Goal: Task Accomplishment & Management: Manage account settings

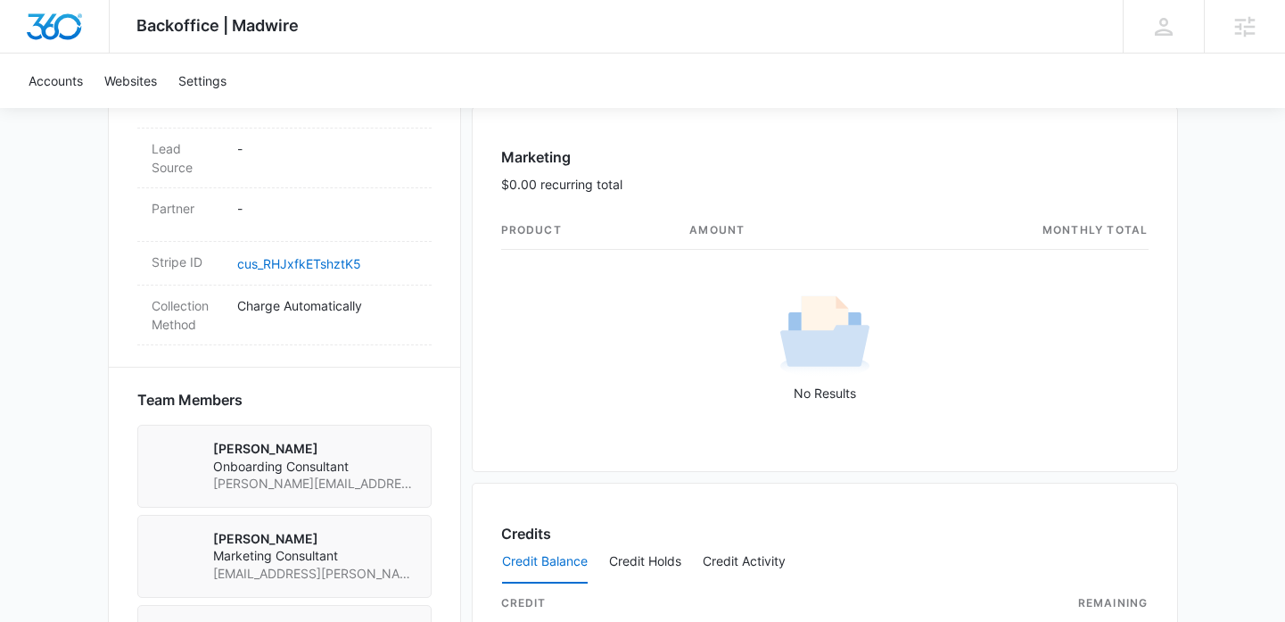
scroll to position [739, 0]
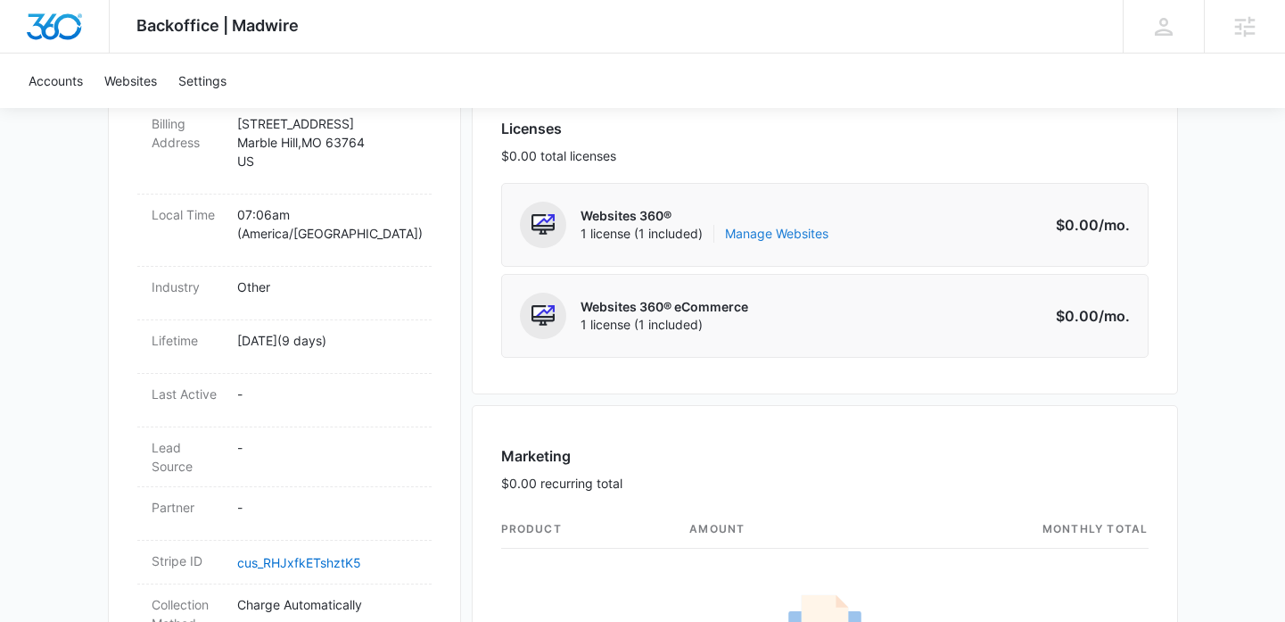
click at [799, 228] on link "Manage Websites" at bounding box center [776, 234] width 103 height 18
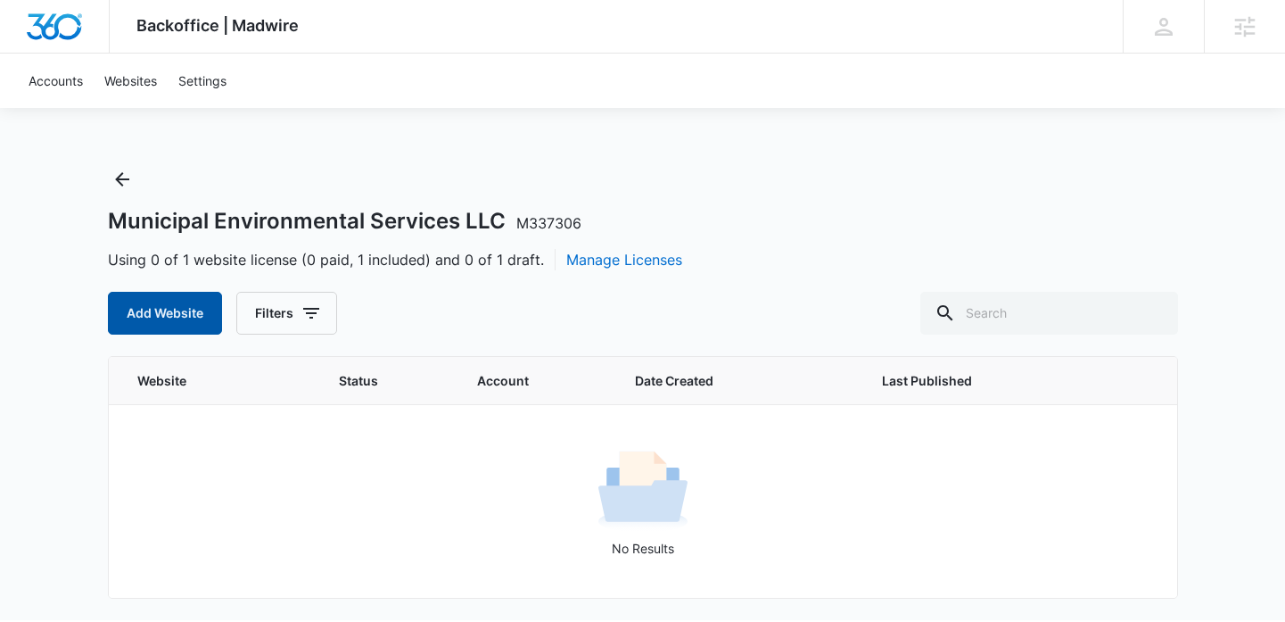
click at [163, 298] on button "Add Website" at bounding box center [165, 313] width 114 height 43
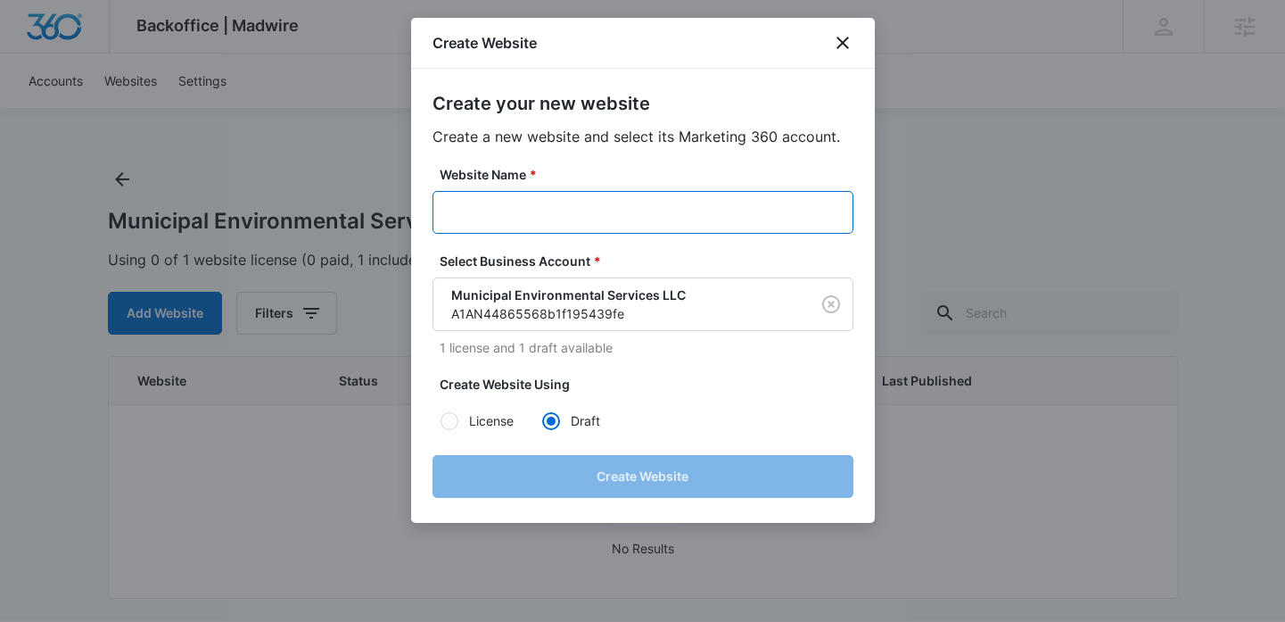
click at [522, 211] on input "Website Name *" at bounding box center [643, 212] width 421 height 43
paste input "M337306"
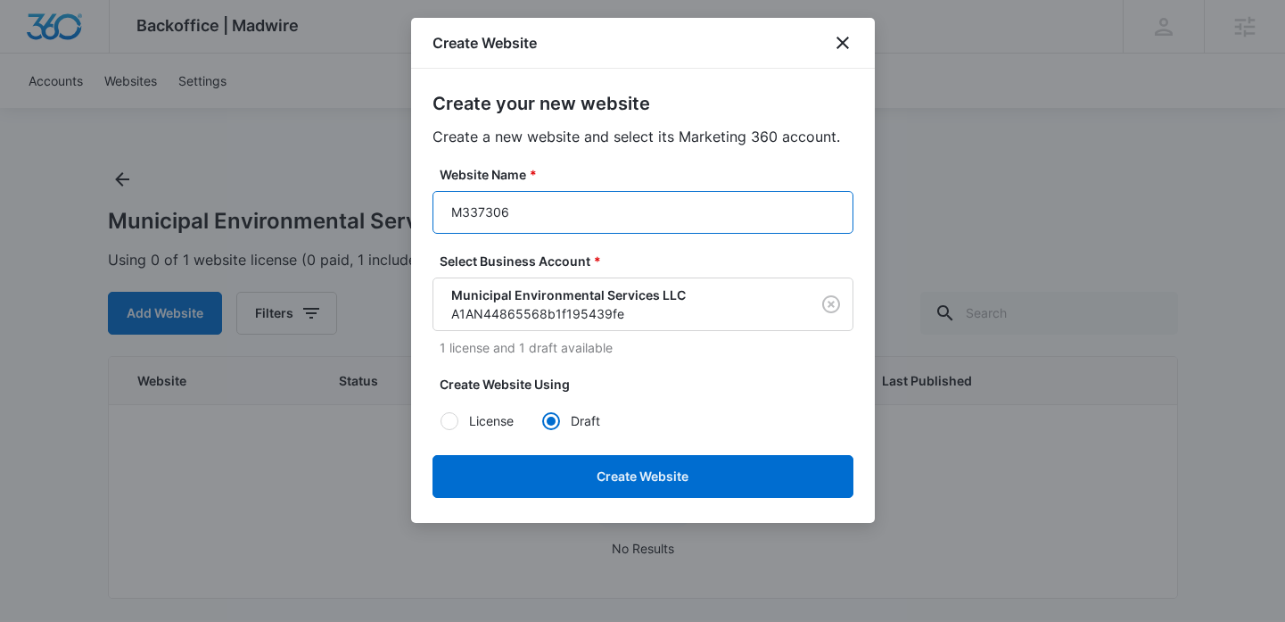
paste input "Municipal Environmental Services LLC"
click at [565, 212] on input "M337306Municipal Environmental Services LLC" at bounding box center [643, 212] width 421 height 43
click at [651, 208] on input "M337306MunicipalEnvironmental Services LLC" at bounding box center [643, 212] width 421 height 43
click at [703, 209] on input "M337306MunicipalEnvironmentalServices LLC" at bounding box center [643, 212] width 421 height 43
type input "M337306MunicipalEnvironmentalServicesLLC"
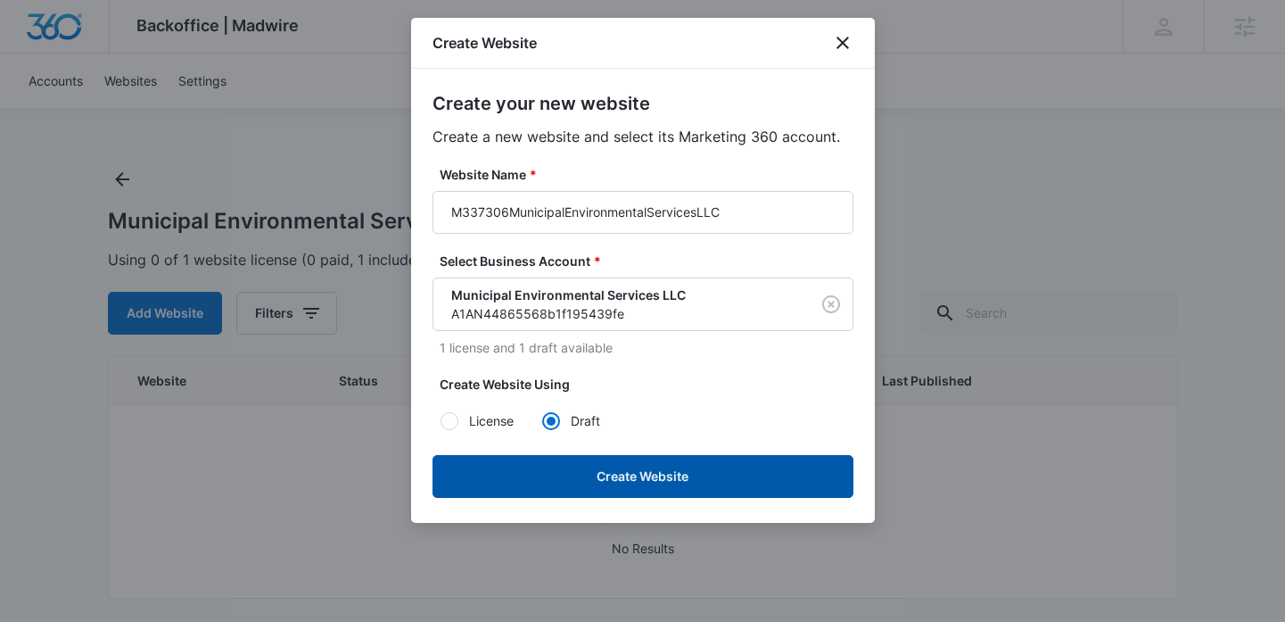
click at [639, 482] on button "Create Website" at bounding box center [643, 476] width 421 height 43
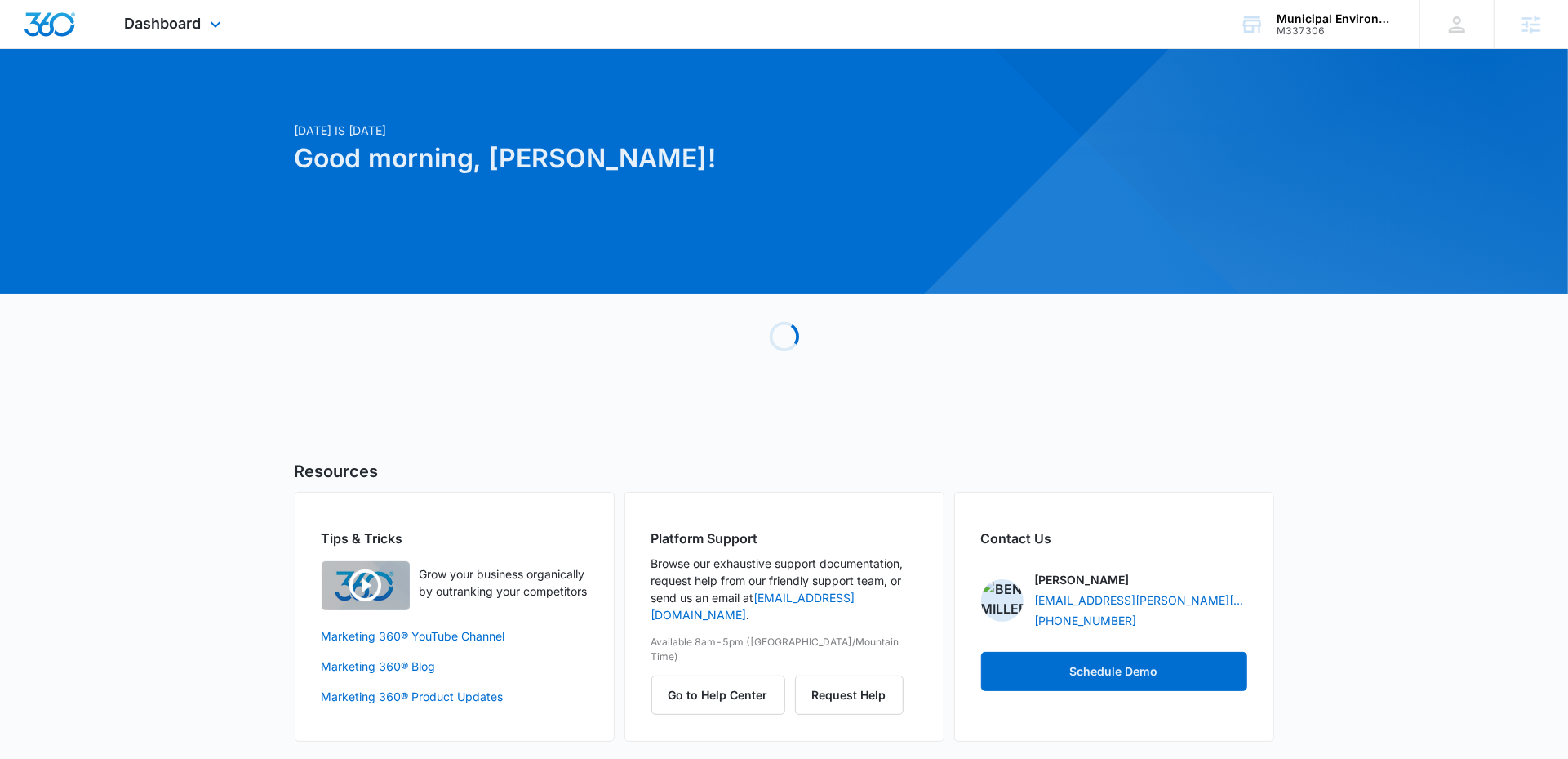
click at [200, 34] on div "Dashboard Apps Reputation Websites Forms CRM Email Social Content Intelligence …" at bounding box center [175, 24] width 149 height 49
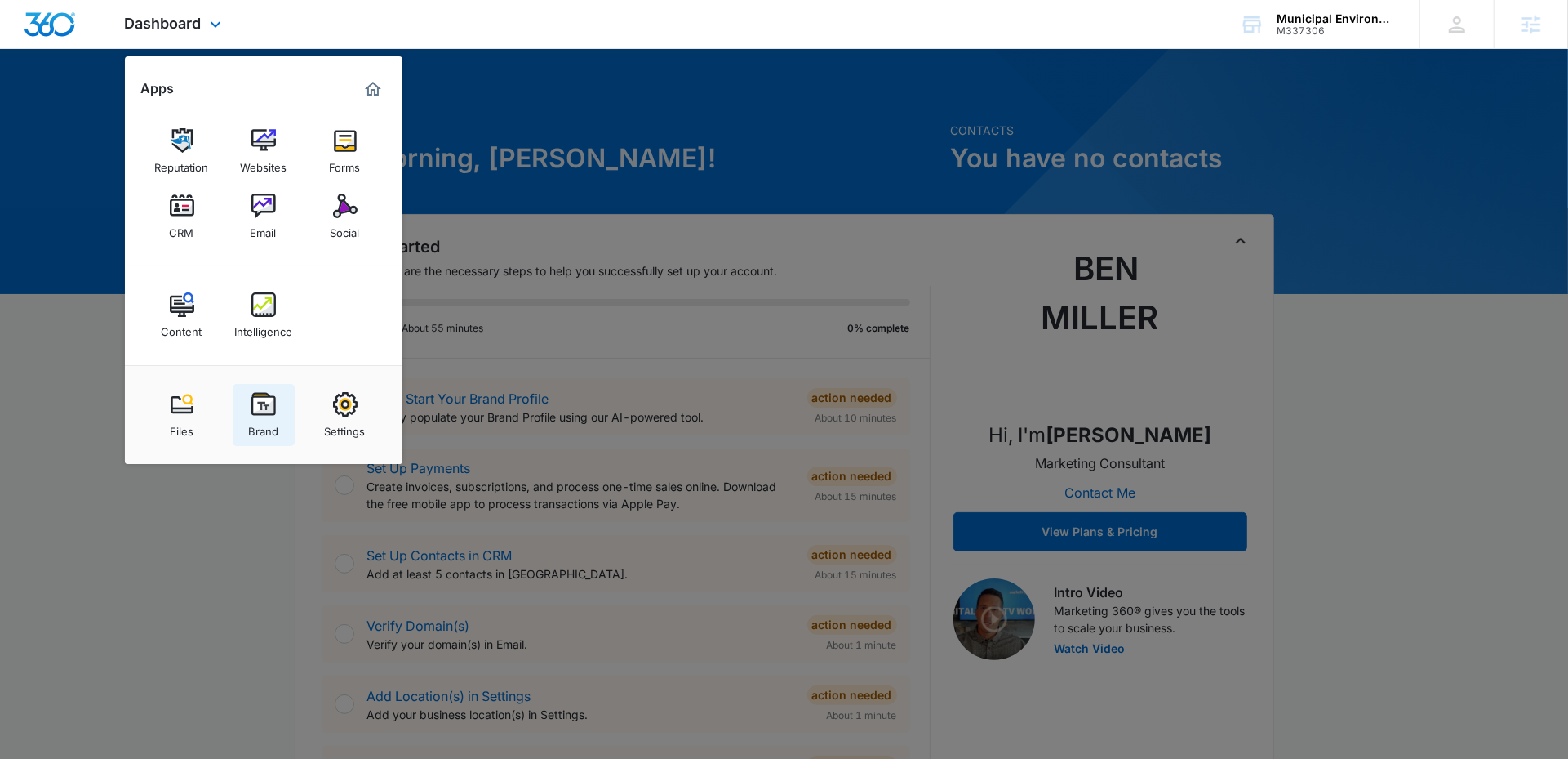
click at [272, 417] on div "Brand" at bounding box center [263, 427] width 30 height 21
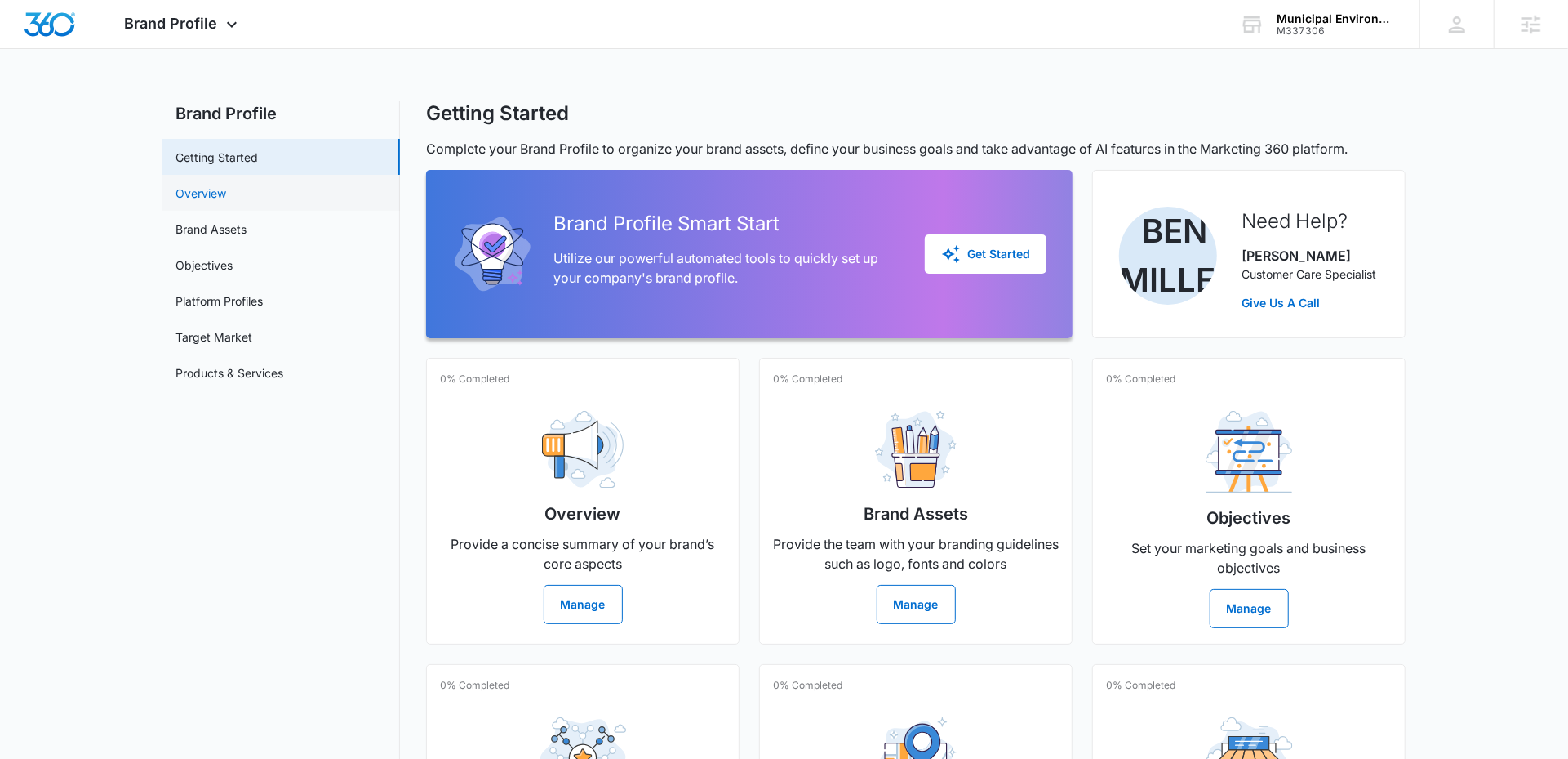
click at [226, 201] on link "Overview" at bounding box center [200, 193] width 50 height 17
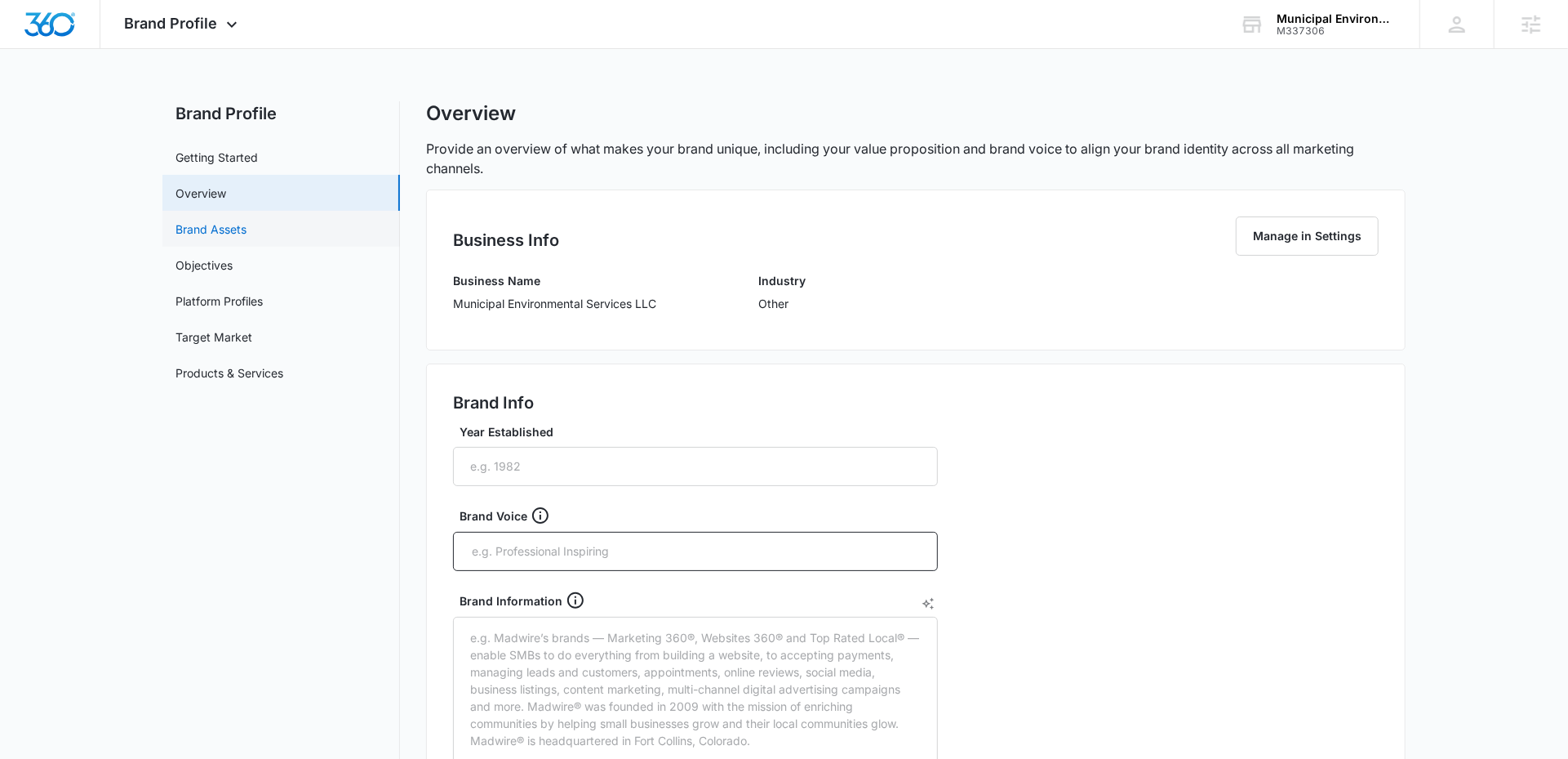
click at [246, 231] on link "Brand Assets" at bounding box center [211, 229] width 71 height 17
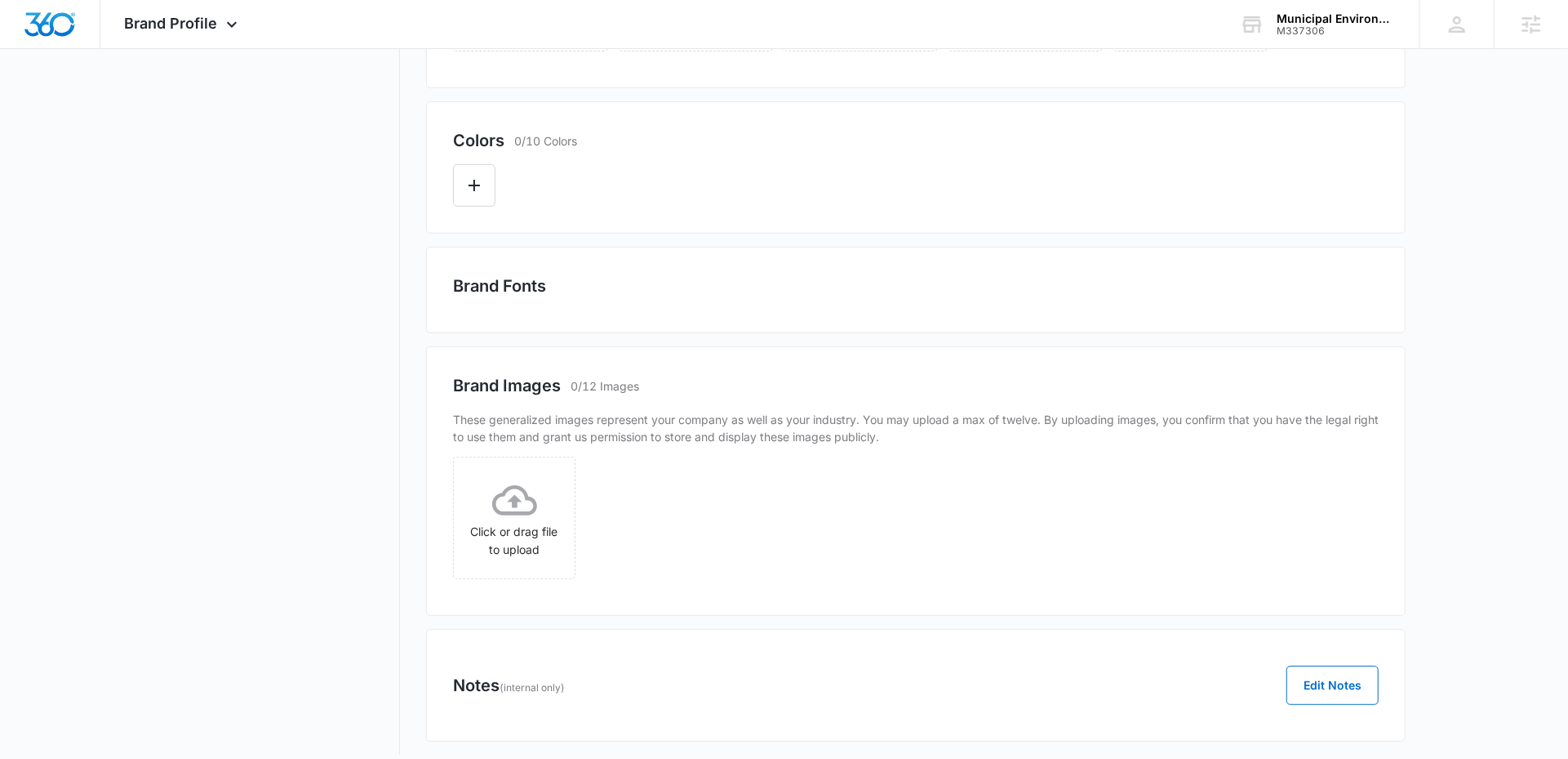
scroll to position [401, 0]
